Goal: Information Seeking & Learning: Compare options

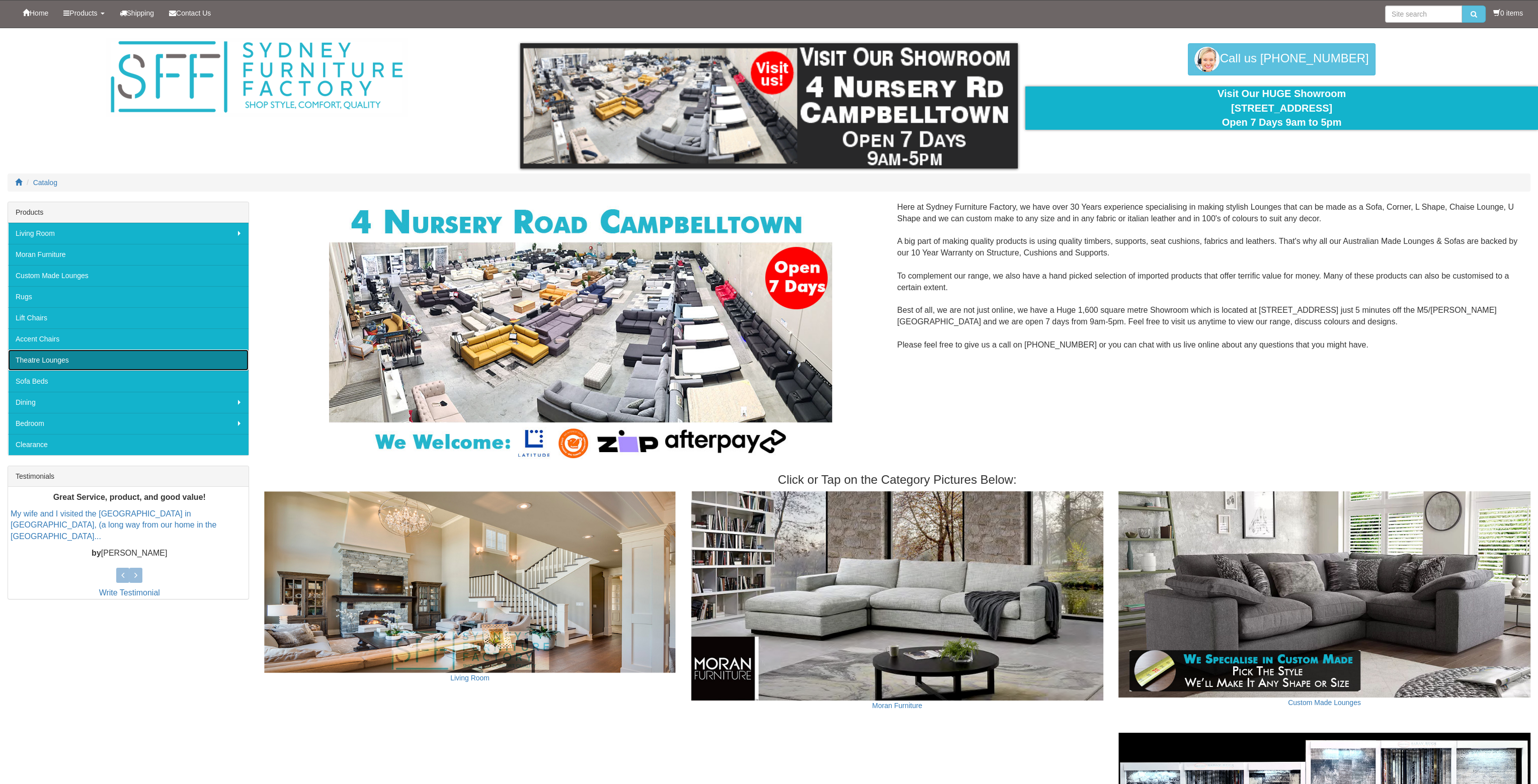
click at [67, 359] on link "Theatre Lounges" at bounding box center [128, 360] width 241 height 21
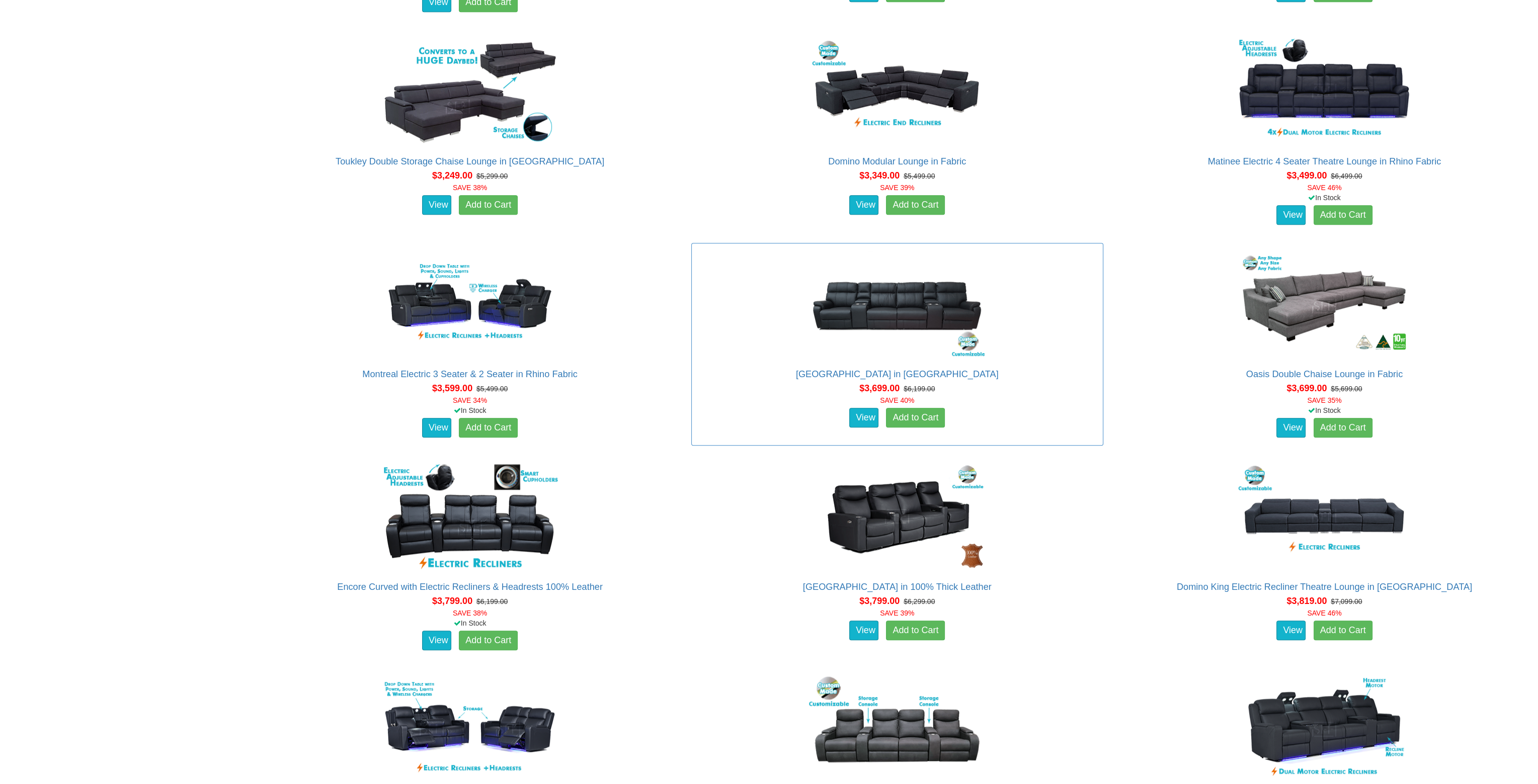
scroll to position [1912, 0]
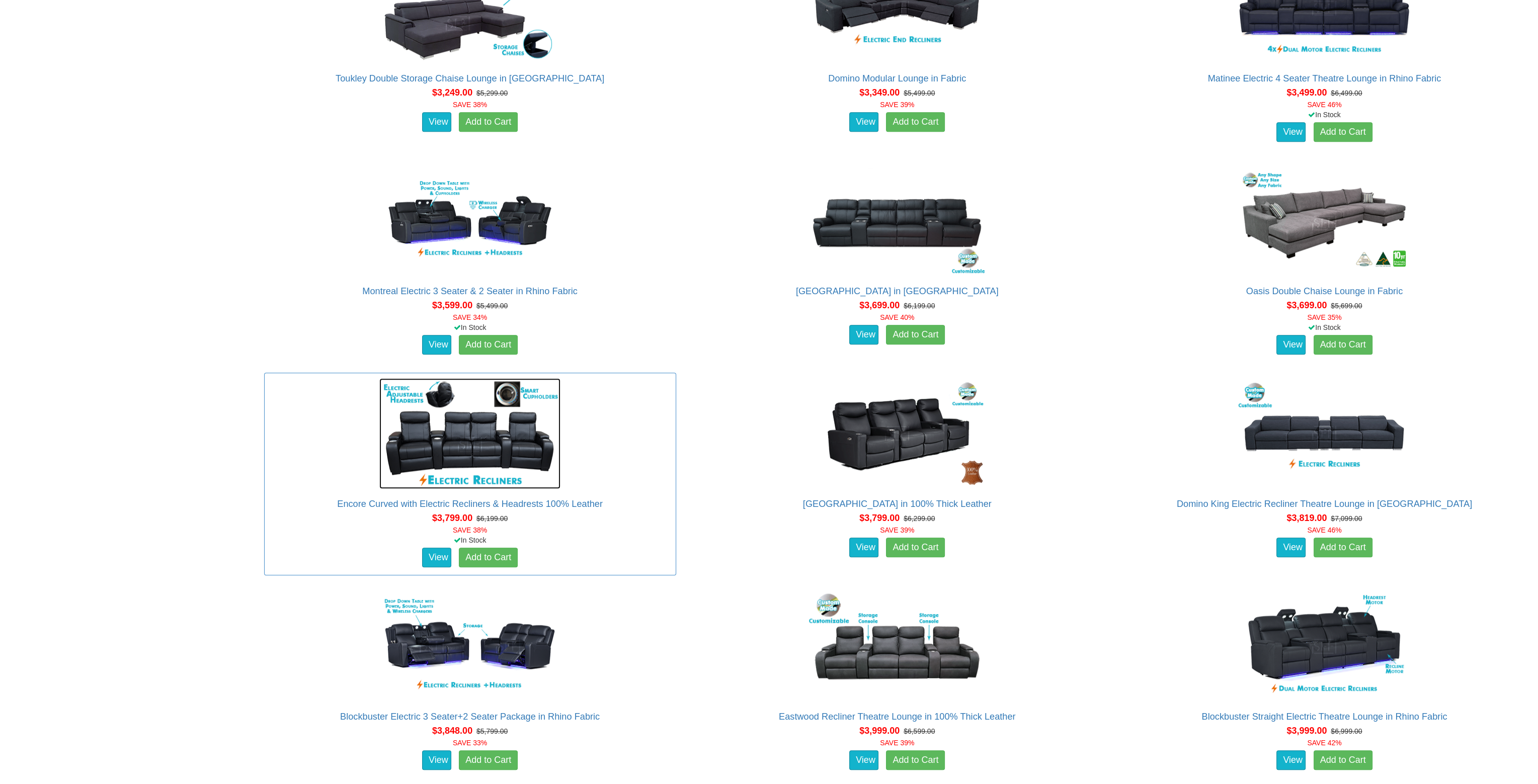
click at [485, 425] on img at bounding box center [470, 434] width 181 height 111
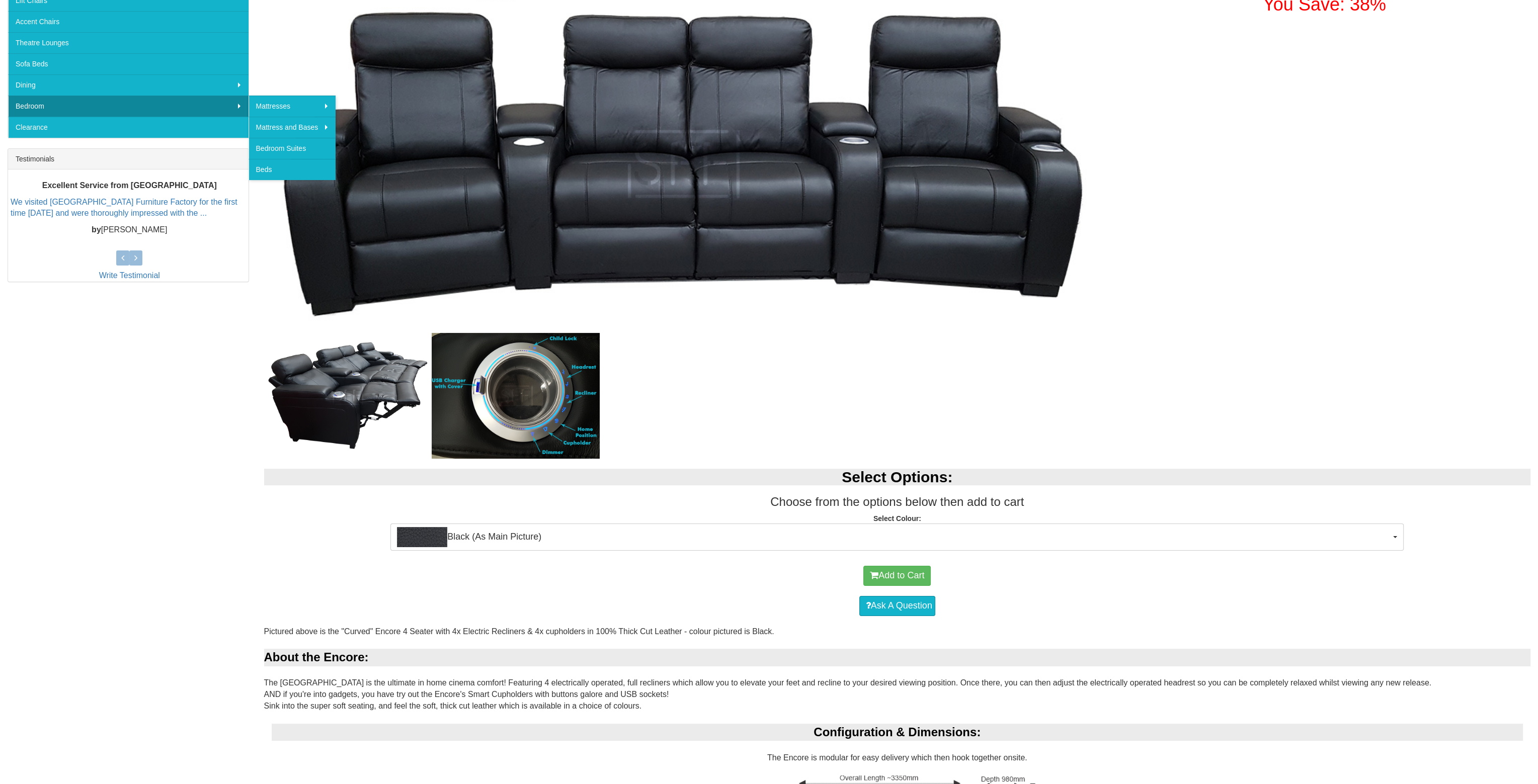
scroll to position [453, 0]
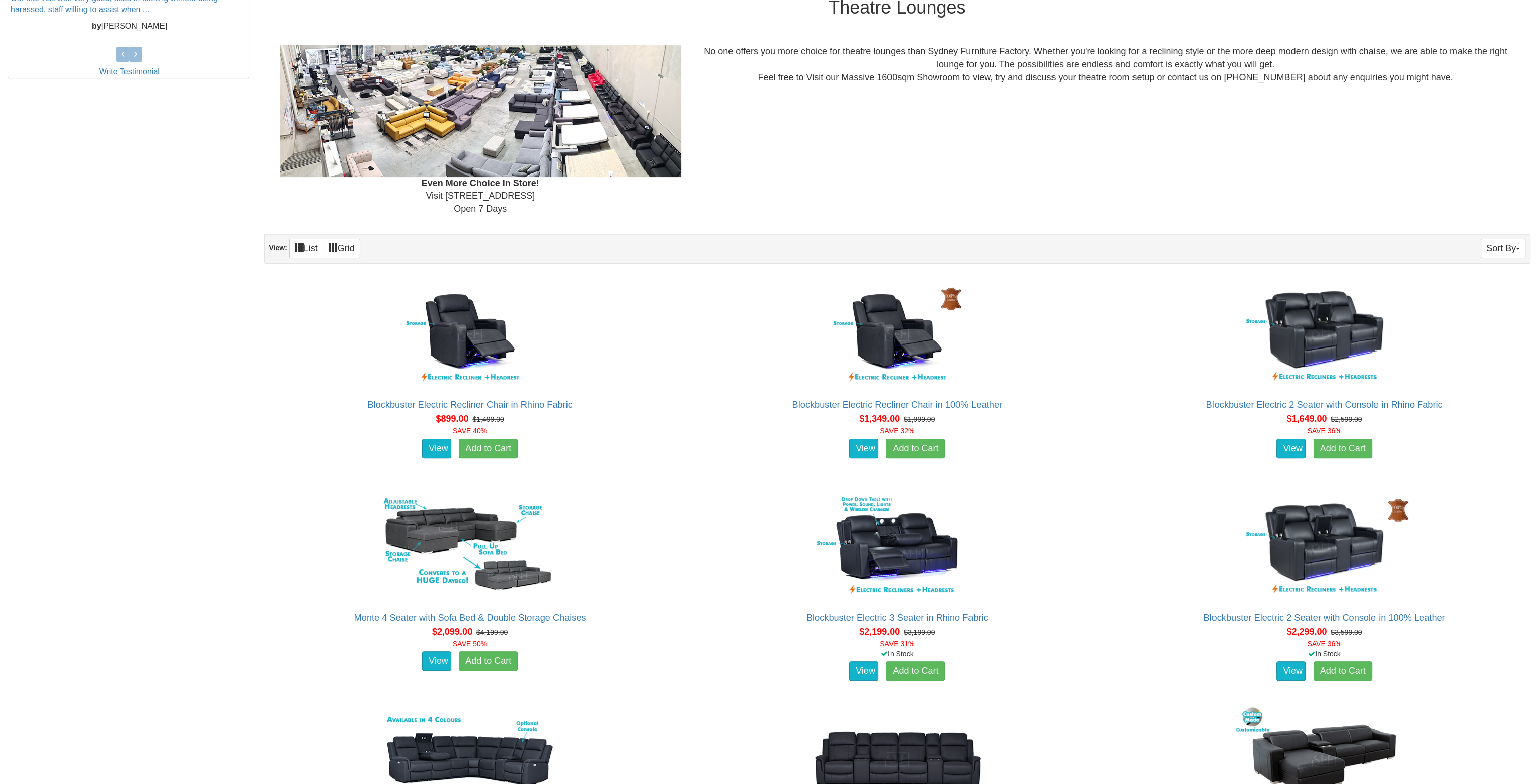
scroll to position [541, 0]
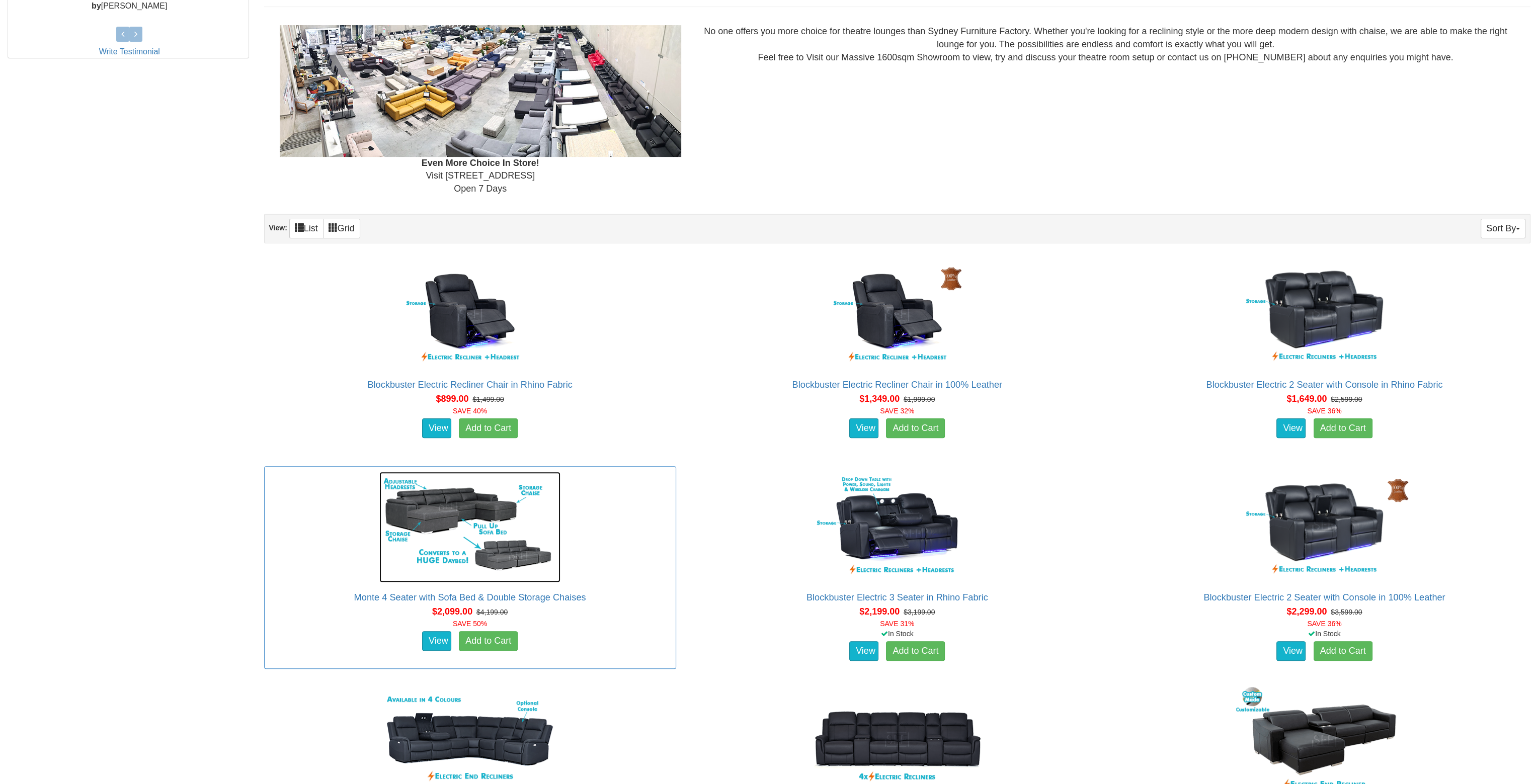
click at [464, 514] on img at bounding box center [470, 528] width 181 height 111
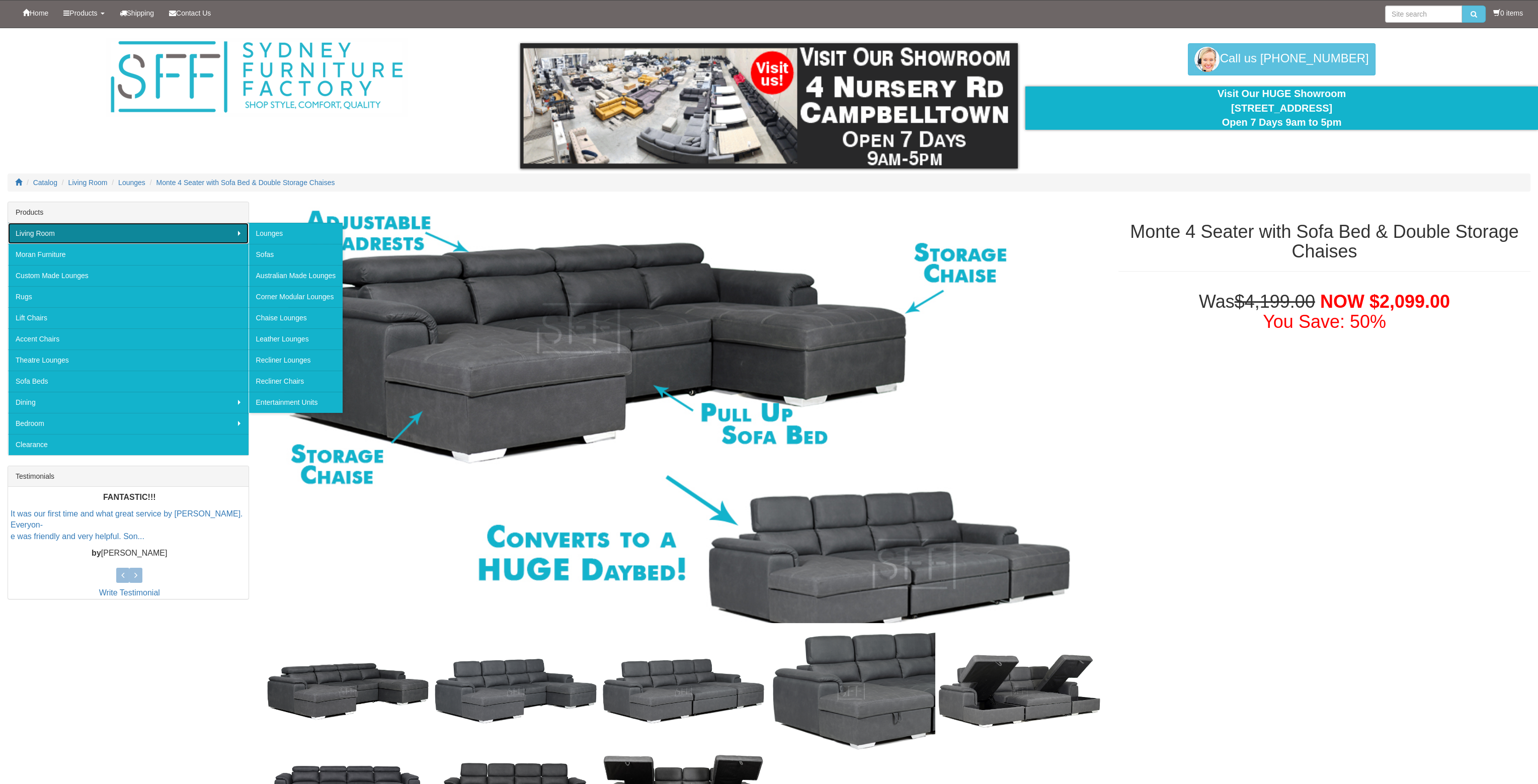
click at [144, 237] on link "Living Room" at bounding box center [128, 233] width 241 height 21
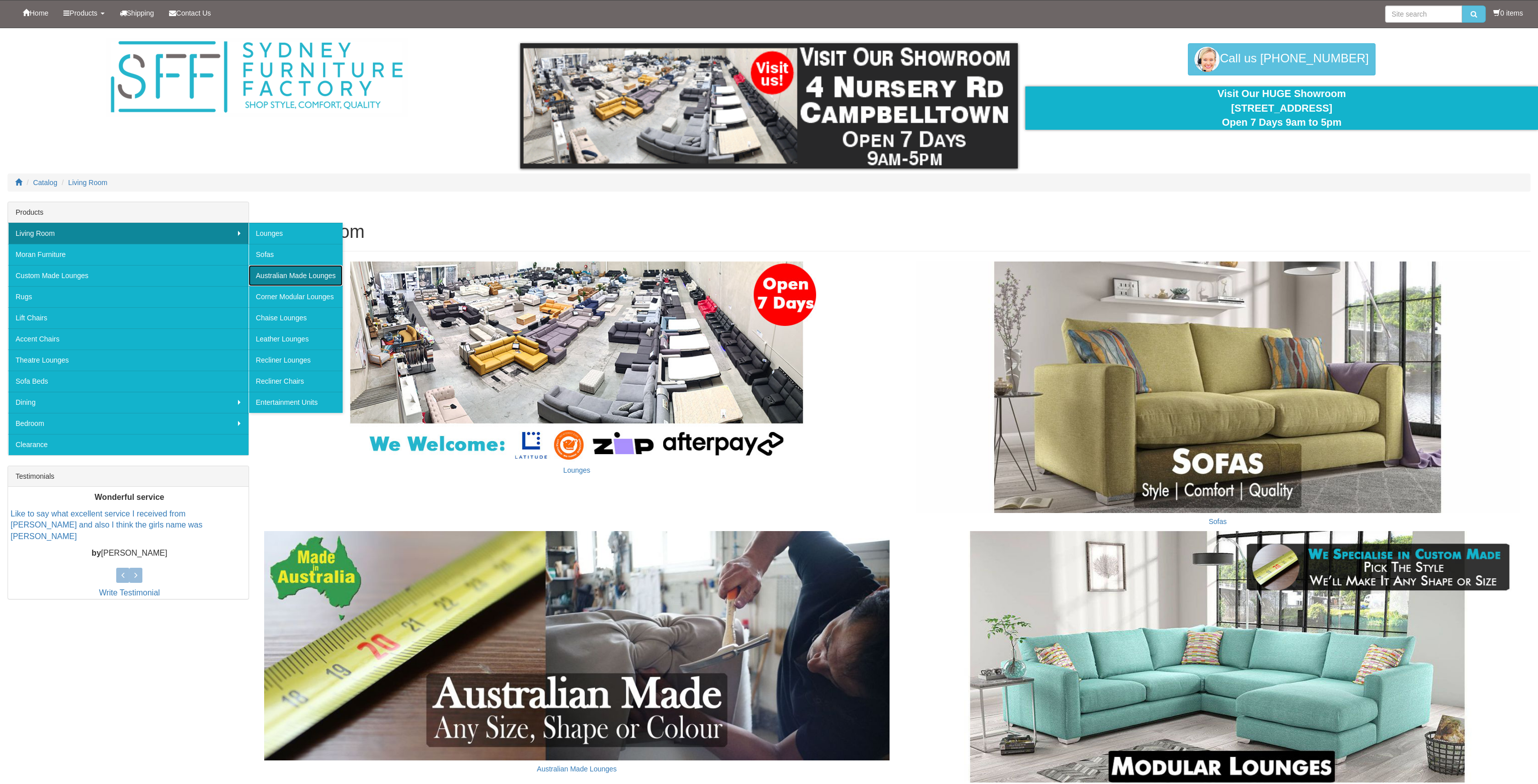
click at [327, 275] on link "Australian Made Lounges" at bounding box center [295, 276] width 94 height 21
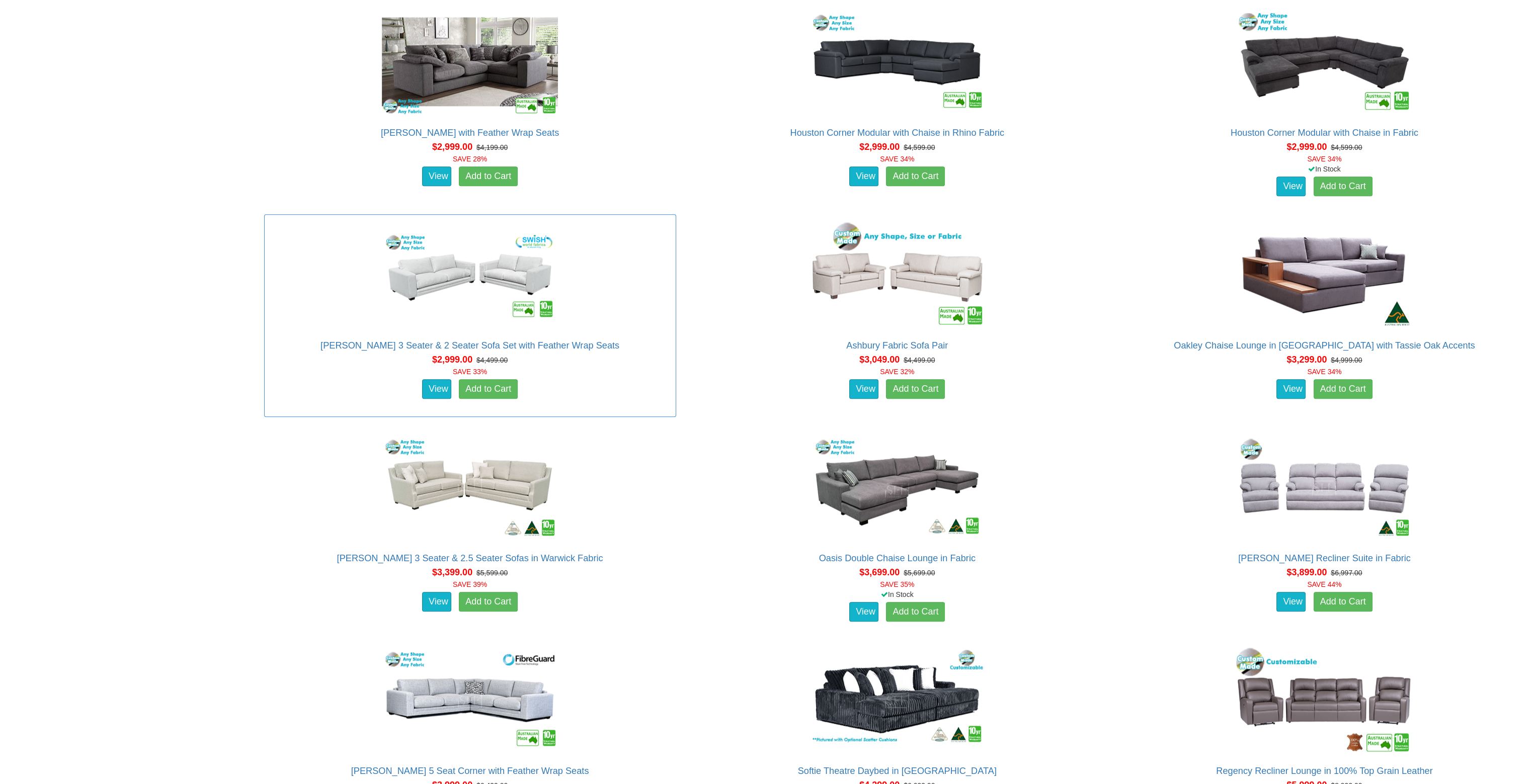
scroll to position [2465, 0]
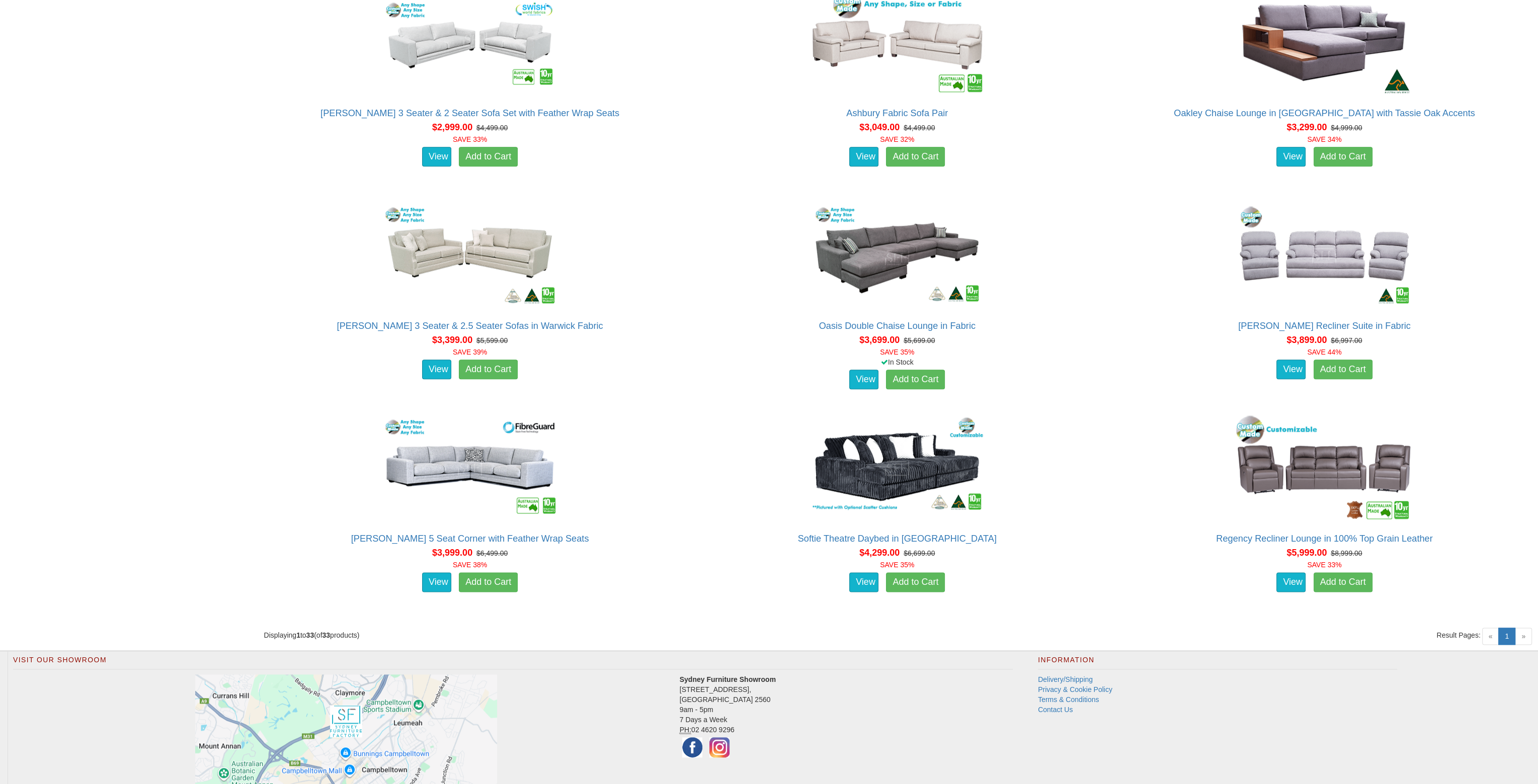
click at [1521, 638] on span "»" at bounding box center [1523, 636] width 17 height 17
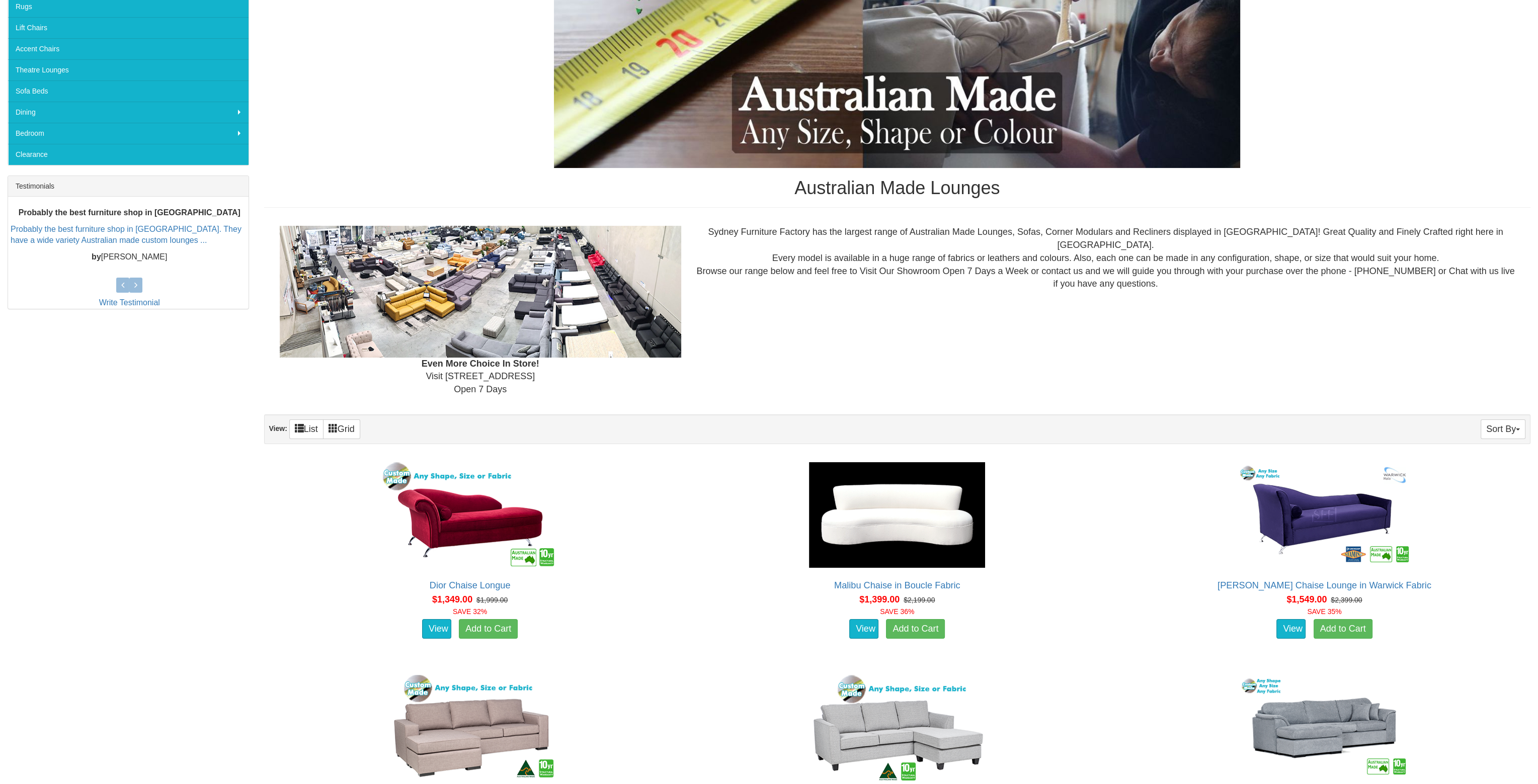
scroll to position [201, 0]
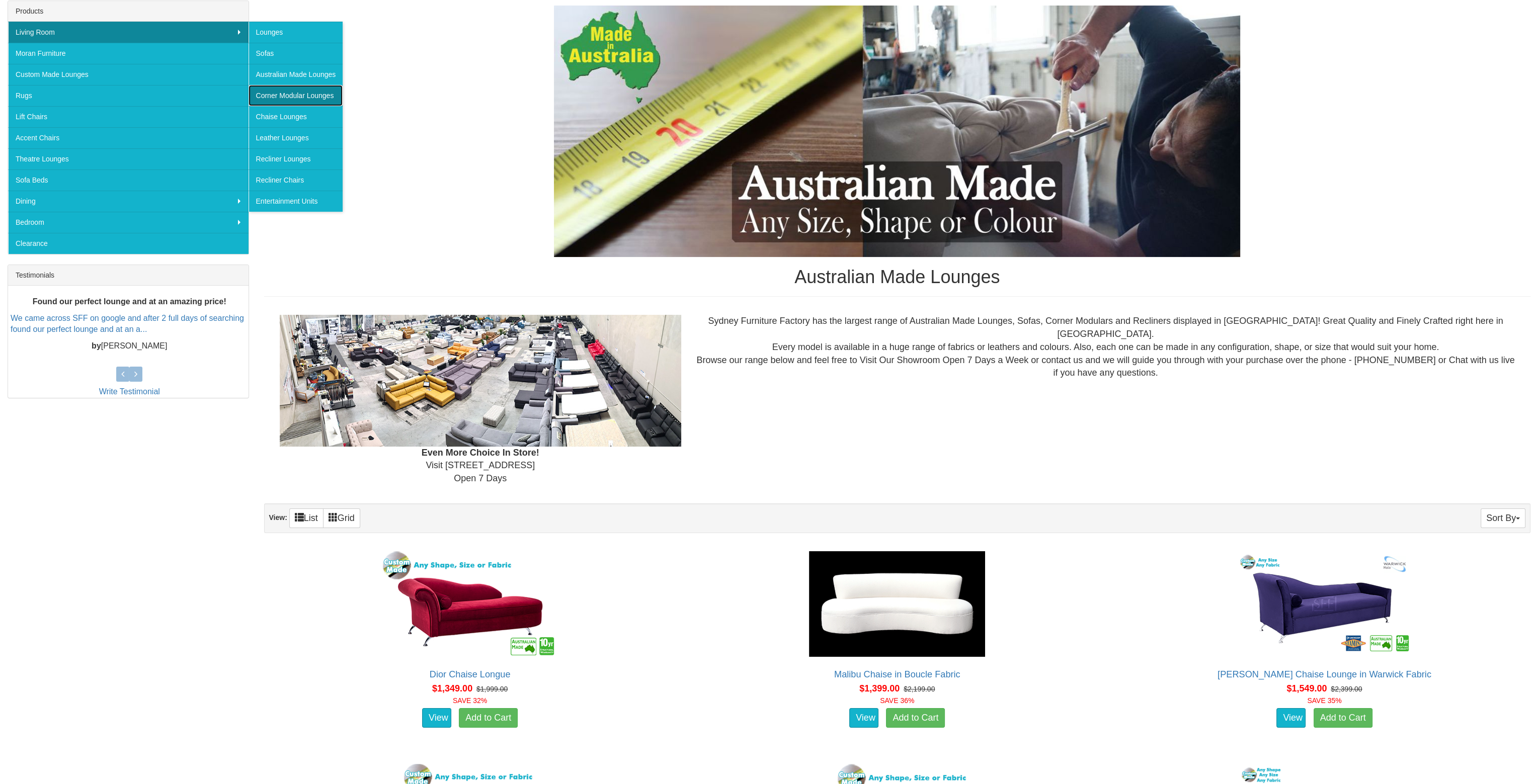
click at [298, 98] on link "Corner Modular Lounges" at bounding box center [295, 96] width 94 height 21
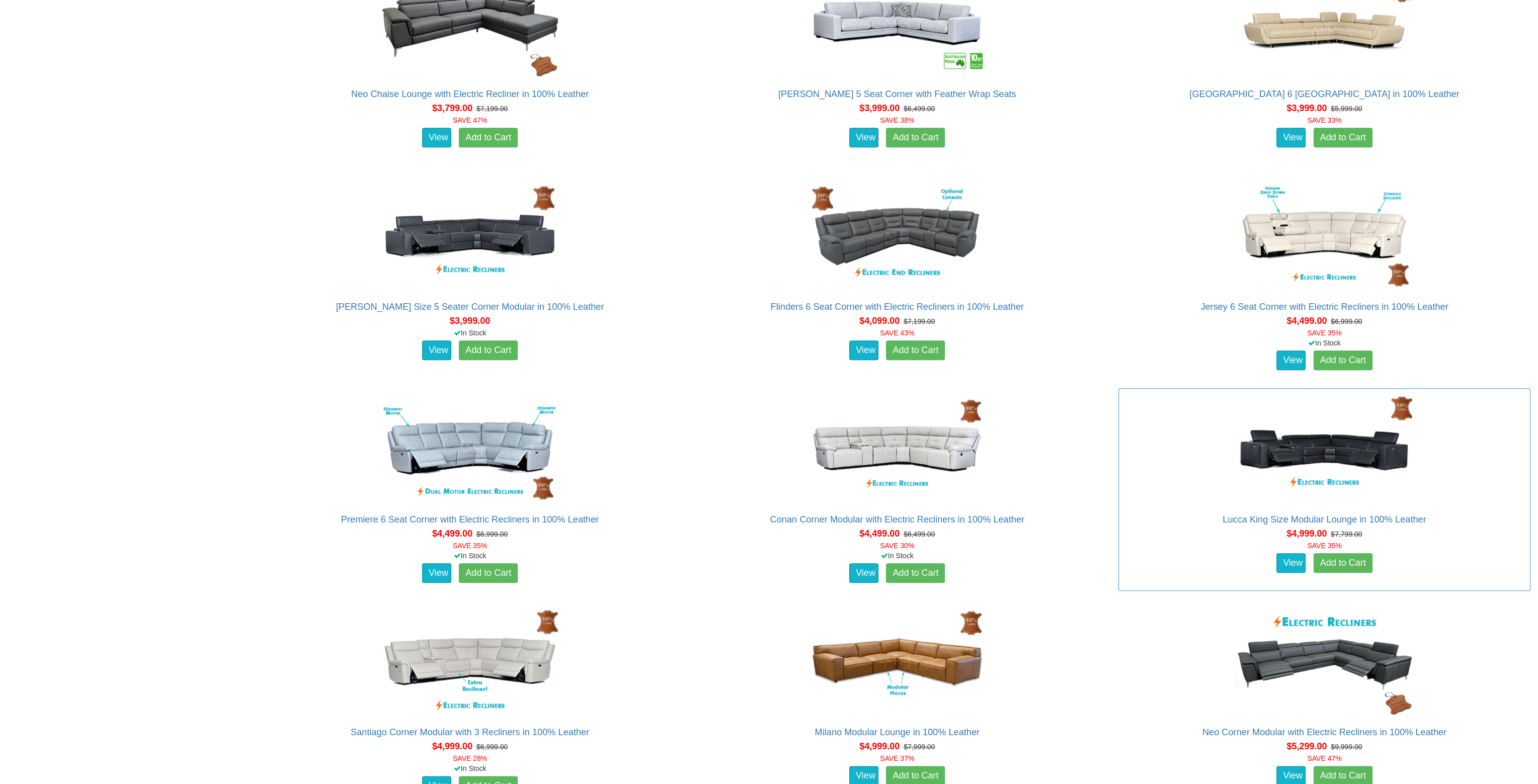
scroll to position [2264, 0]
